Goal: Complete application form

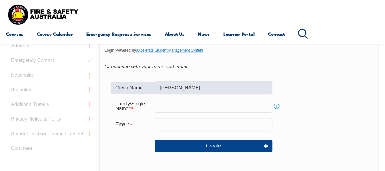
scroll to position [193, 0]
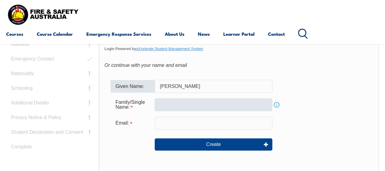
type input "Brittney"
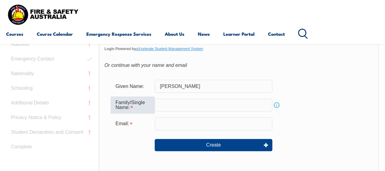
click at [175, 109] on input "text" at bounding box center [214, 105] width 118 height 13
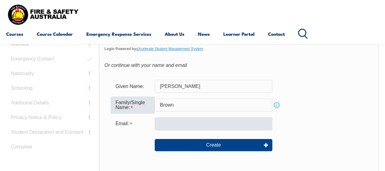
type input "Brown"
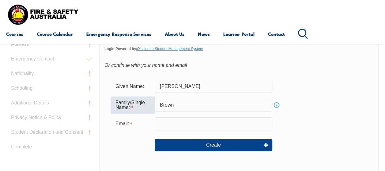
click at [176, 123] on input "email" at bounding box center [214, 124] width 118 height 13
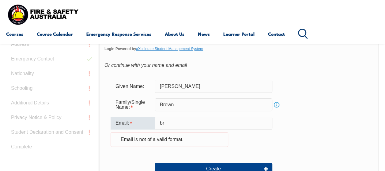
type input "b"
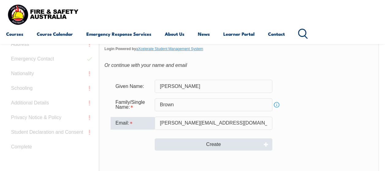
type input "Brittney.brown@bhp.com"
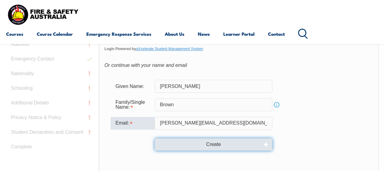
click at [205, 143] on button "Create" at bounding box center [214, 145] width 118 height 12
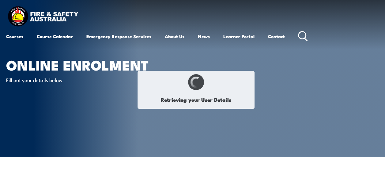
select select "Miss"
type input "Brittney"
type input "Bella"
type input "Marie"
type input "Brown"
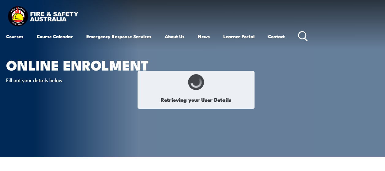
type input "February 3, 2002"
type input "2QEJ8876RM"
select select "F"
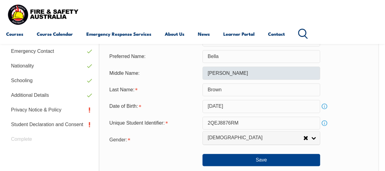
scroll to position [214, 0]
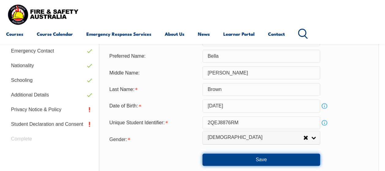
click at [261, 158] on button "Save" at bounding box center [261, 160] width 118 height 12
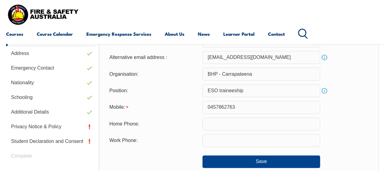
scroll to position [207, 0]
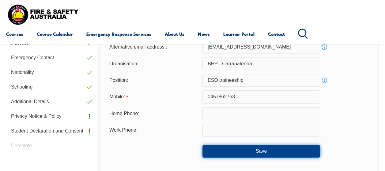
click at [260, 155] on button "Save" at bounding box center [261, 151] width 118 height 12
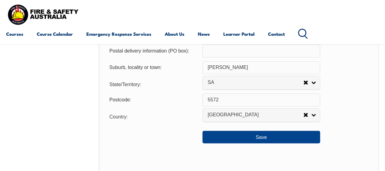
scroll to position [487, 0]
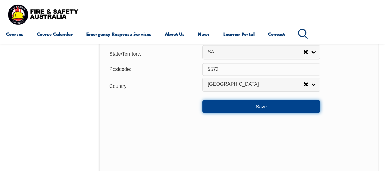
click at [258, 104] on button "Save" at bounding box center [261, 106] width 118 height 12
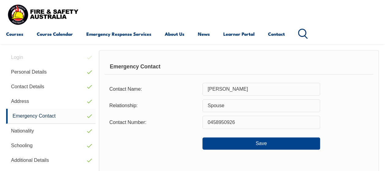
scroll to position [186, 0]
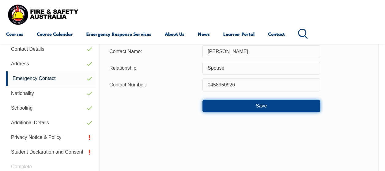
click at [260, 108] on button "Save" at bounding box center [261, 106] width 118 height 12
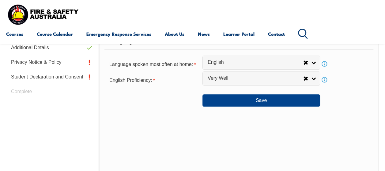
scroll to position [267, 0]
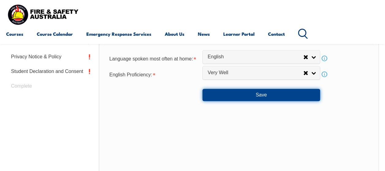
click at [255, 96] on button "Save" at bounding box center [261, 95] width 118 height 12
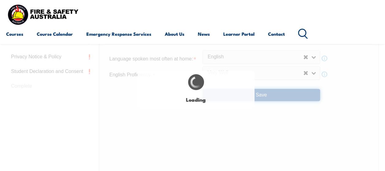
select select "false"
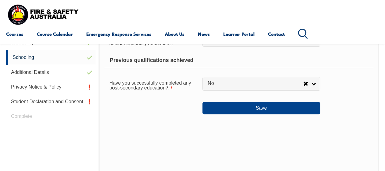
scroll to position [247, 0]
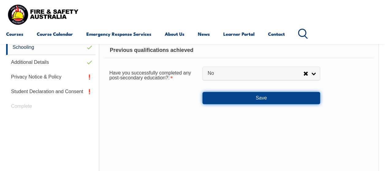
click at [251, 95] on button "Save" at bounding box center [261, 98] width 118 height 12
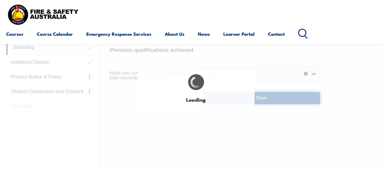
select select "false"
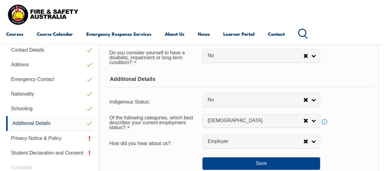
scroll to position [202, 0]
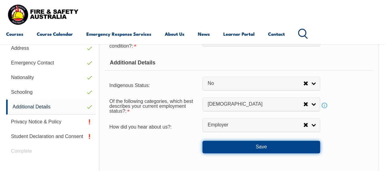
click at [268, 150] on button "Save" at bounding box center [261, 147] width 118 height 12
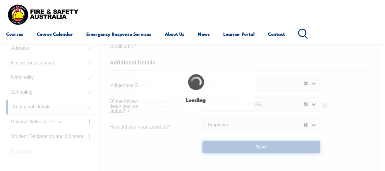
select select "false"
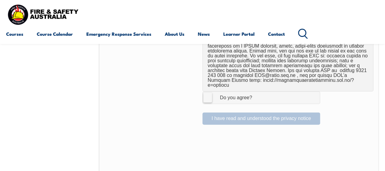
scroll to position [439, 0]
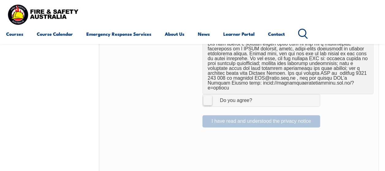
click at [206, 94] on label "I Agree Do you agree?" at bounding box center [261, 100] width 118 height 12
click at [257, 95] on input "I Agree Do you agree?" at bounding box center [262, 101] width 10 height 12
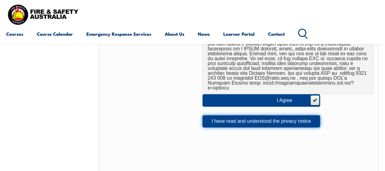
click at [273, 115] on button "I have read and understood the privacy notice" at bounding box center [261, 121] width 118 height 12
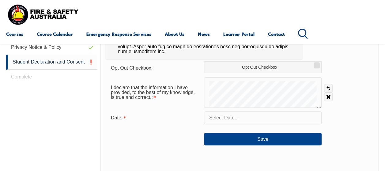
scroll to position [276, 0]
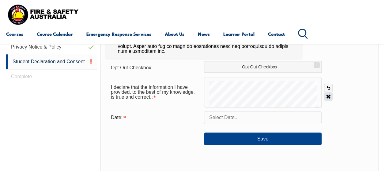
click at [326, 96] on link "Clear" at bounding box center [328, 96] width 9 height 9
click at [260, 119] on input "text" at bounding box center [263, 117] width 118 height 13
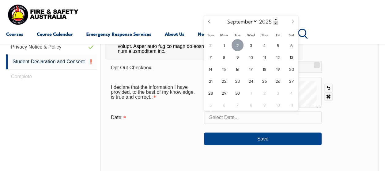
click at [237, 47] on span "2" at bounding box center [237, 45] width 12 height 12
type input "September 2, 2025"
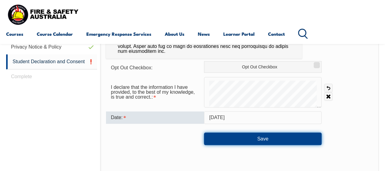
click at [255, 141] on button "Save" at bounding box center [263, 139] width 118 height 12
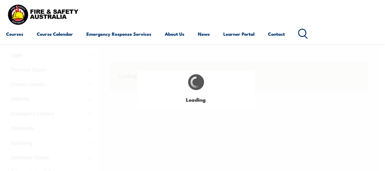
scroll to position [148, 0]
